Goal: Transaction & Acquisition: Book appointment/travel/reservation

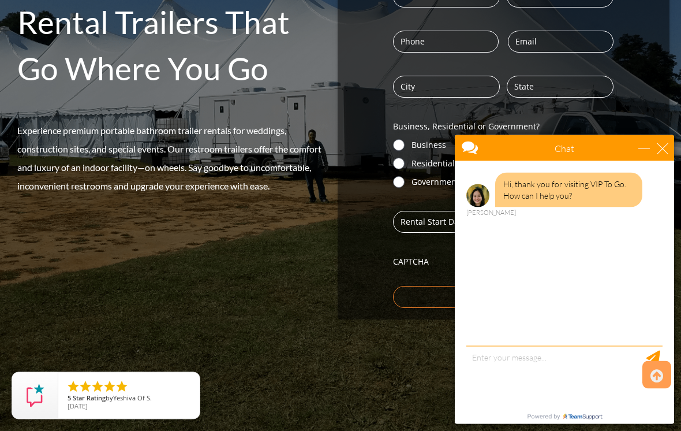
scroll to position [243, 0]
click at [664, 147] on div "close" at bounding box center [663, 149] width 12 height 12
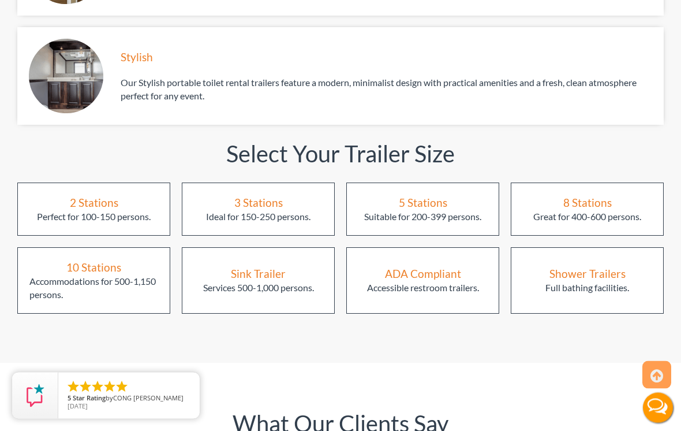
scroll to position [1472, 0]
click at [259, 195] on div "3 Stations" at bounding box center [258, 203] width 49 height 16
click at [258, 195] on div "3 Stations" at bounding box center [258, 203] width 49 height 16
click at [267, 195] on div "3 Stations" at bounding box center [258, 203] width 49 height 16
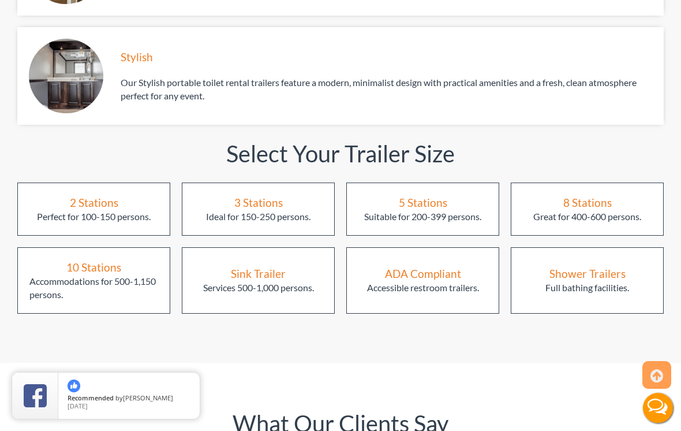
click at [256, 195] on div "3 Stations" at bounding box center [258, 203] width 49 height 16
click at [255, 195] on div "3 Stations" at bounding box center [258, 203] width 49 height 16
click at [264, 210] on div "Ideal for 150-250 persons." at bounding box center [258, 216] width 105 height 13
click at [252, 195] on div "3 Stations" at bounding box center [258, 203] width 49 height 16
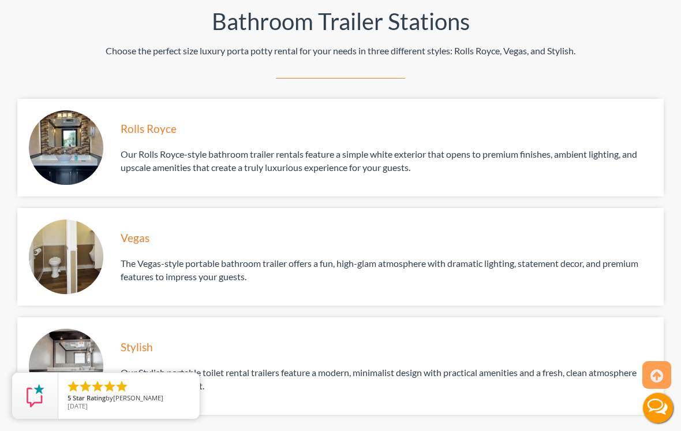
scroll to position [1185, 0]
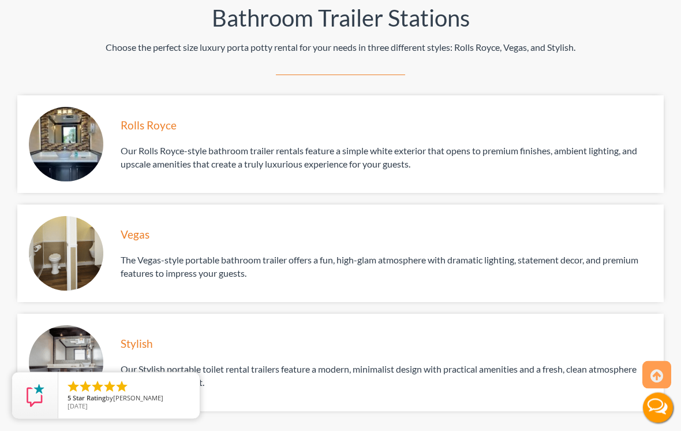
click at [141, 227] on div "Vegas" at bounding box center [384, 235] width 526 height 16
click at [145, 227] on div "Vegas" at bounding box center [384, 235] width 526 height 16
click at [70, 226] on img at bounding box center [66, 253] width 74 height 74
click at [69, 229] on img at bounding box center [66, 253] width 74 height 74
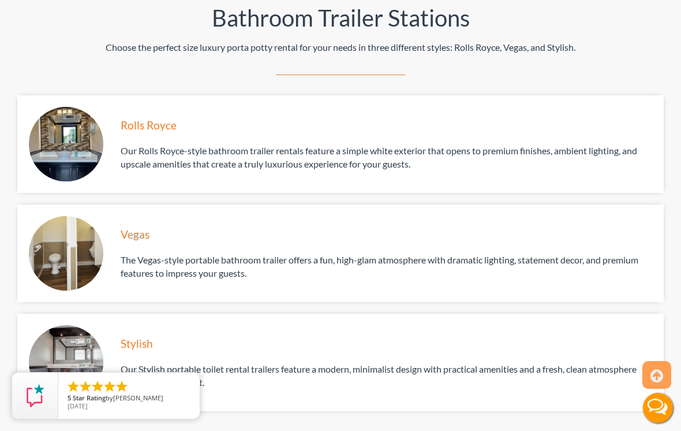
click at [142, 95] on div "Rolls Royce Our Rolls Royce-style bathroom trailer rentals feature a simple whi…" at bounding box center [340, 144] width 647 height 98
click at [142, 117] on div "Rolls Royce" at bounding box center [384, 125] width 526 height 16
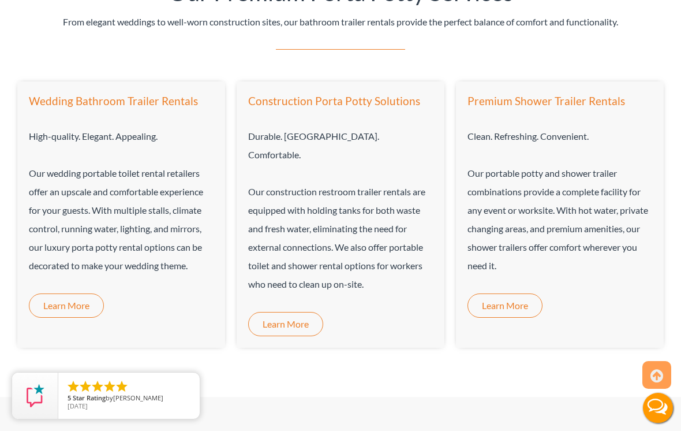
scroll to position [744, 0]
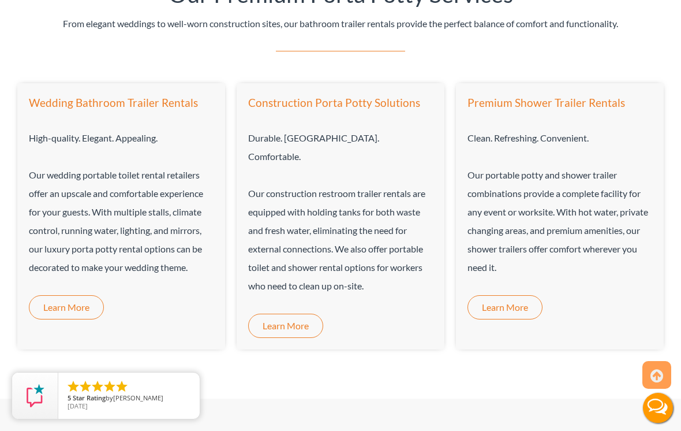
click at [62, 308] on span "Learn More" at bounding box center [66, 307] width 46 height 9
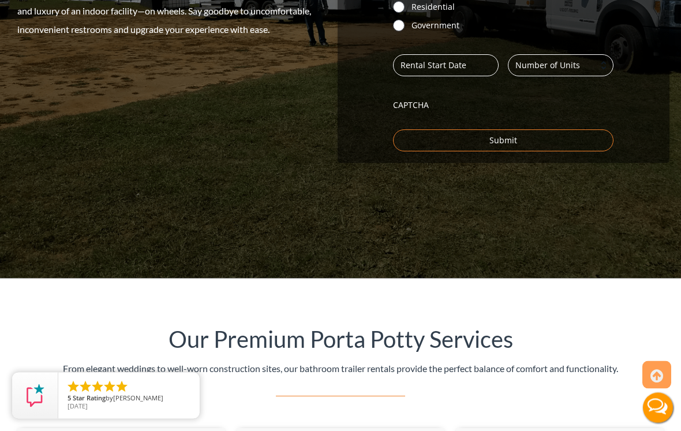
scroll to position [392, 0]
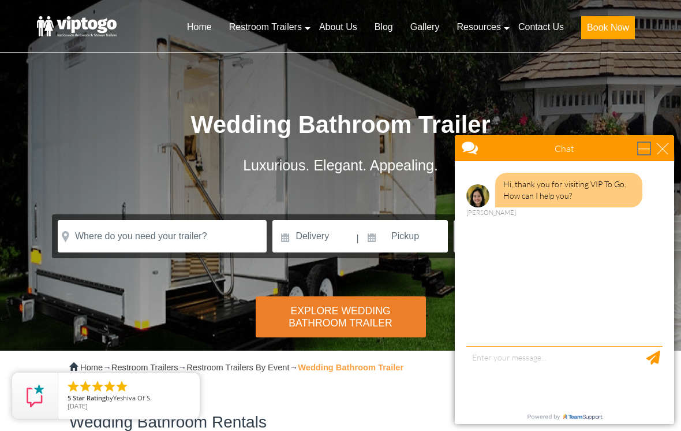
click at [650, 147] on div "minimize" at bounding box center [645, 149] width 12 height 12
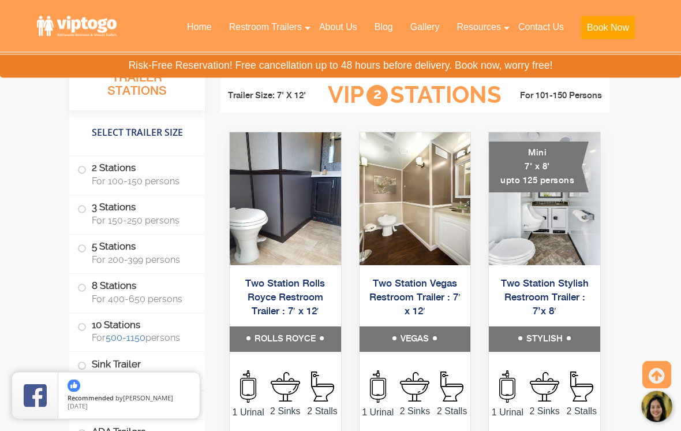
scroll to position [1204, 0]
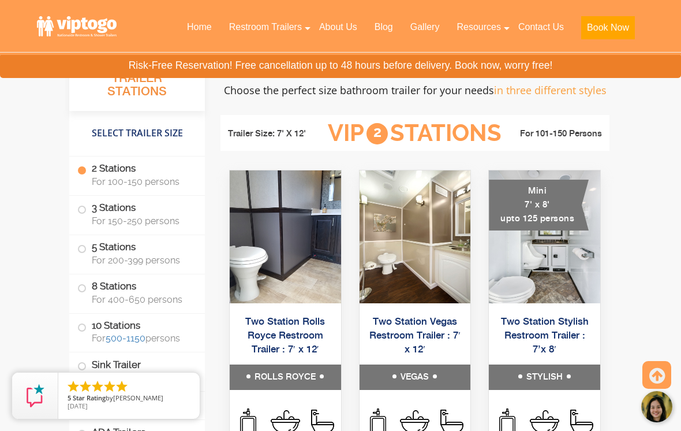
click at [91, 208] on label "3 Stations For 150-250 persons" at bounding box center [137, 214] width 120 height 36
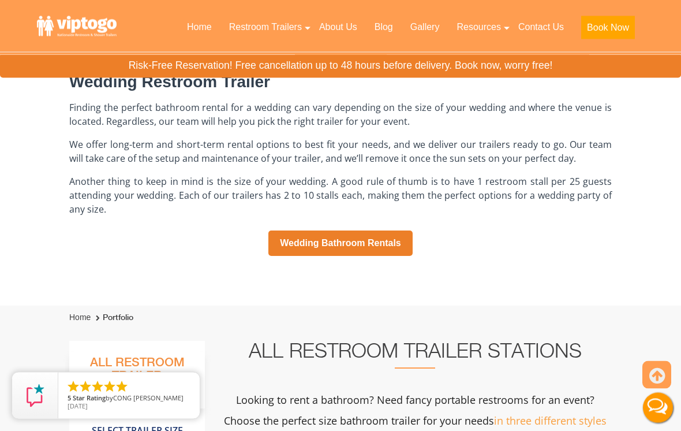
scroll to position [823, 0]
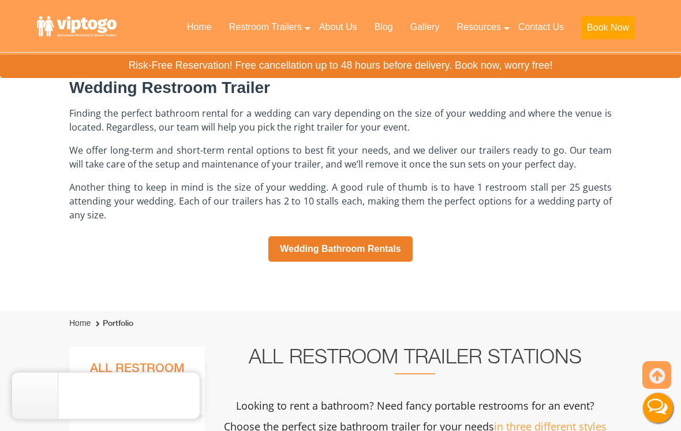
click at [326, 243] on link "Wedding Bathroom Rentals" at bounding box center [341, 248] width 144 height 25
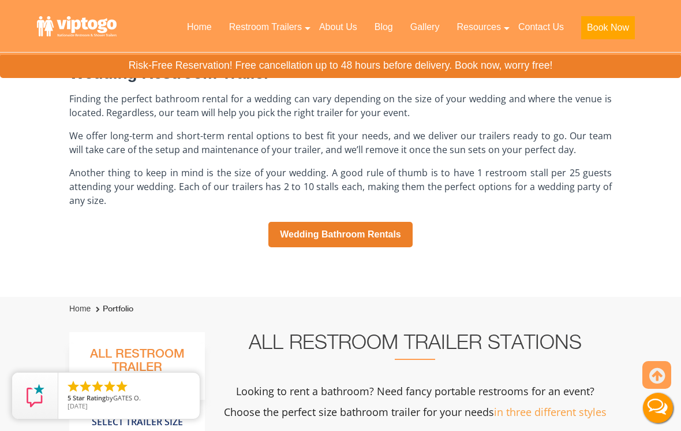
scroll to position [827, 0]
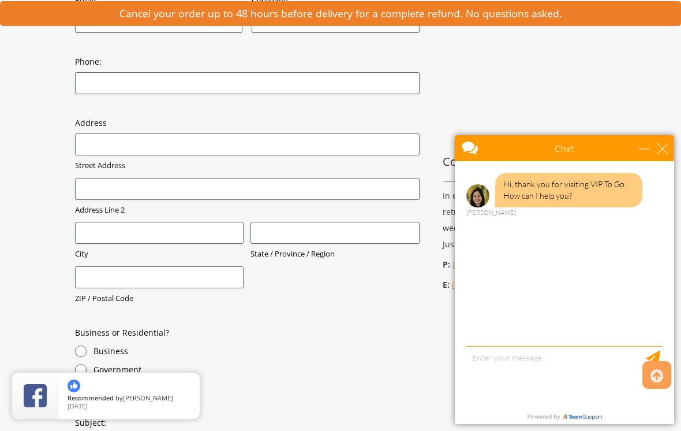
scroll to position [401, 0]
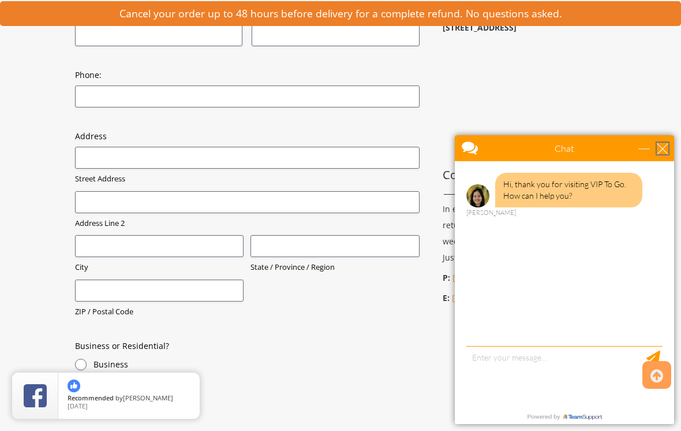
click at [658, 147] on div "close" at bounding box center [663, 149] width 12 height 12
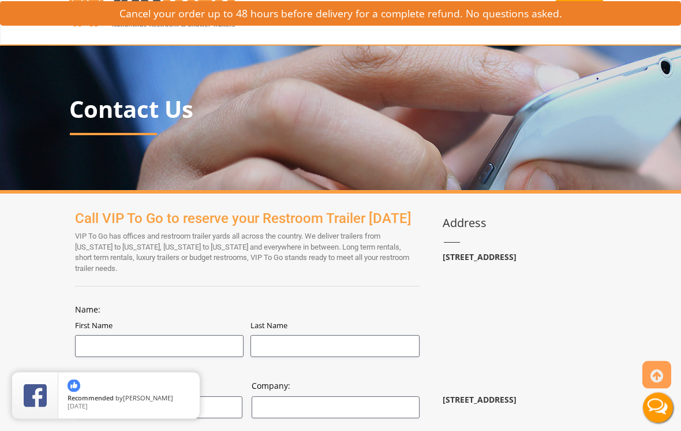
scroll to position [0, 0]
